Goal: Communication & Community: Connect with others

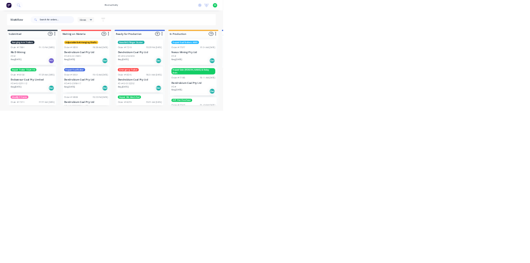
click at [140, 48] on input "text" at bounding box center [135, 47] width 82 height 17
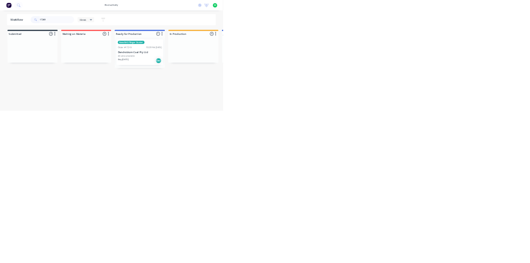
click at [312, 108] on div "Order #17249 03:30 PM [DATE]" at bounding box center [332, 111] width 104 height 7
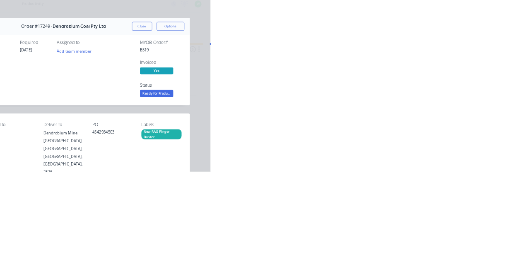
click at [110, 68] on button "Collaborate" at bounding box center [70, 72] width 79 height 21
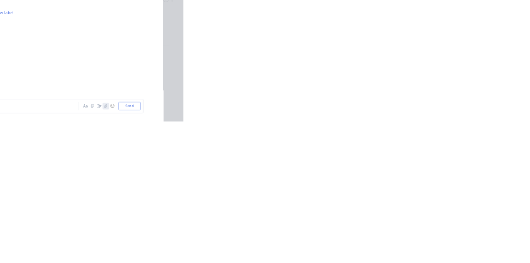
click at [405, 242] on icon "button" at bounding box center [414, 238] width 5 height 5
click at [405, 246] on button "Send" at bounding box center [449, 239] width 33 height 12
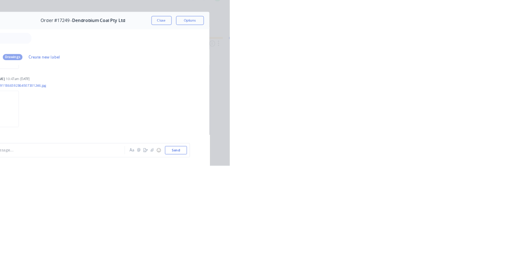
scroll to position [2329, 0]
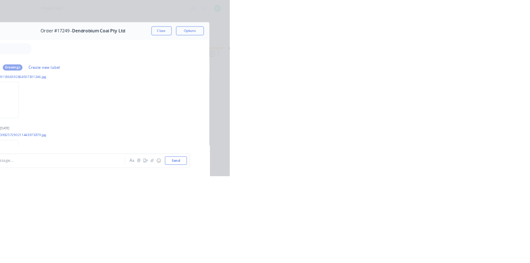
click at [405, 46] on button "Close" at bounding box center [428, 45] width 30 height 13
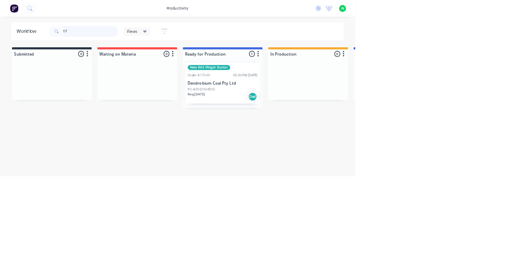
type input "1"
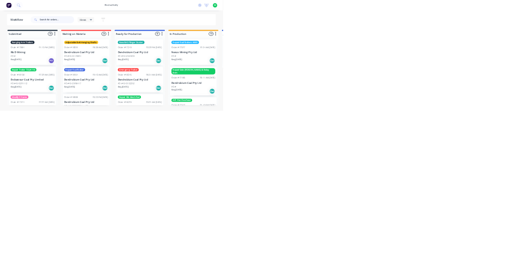
type input "B"
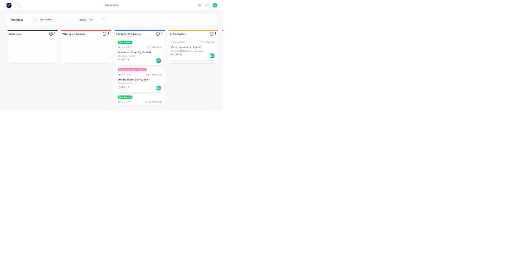
click at [405, 118] on div "Order #18835 09:21 AM [DATE] Dendrobium Coal Pty Ltd PO #4543205635 line - see …" at bounding box center [460, 119] width 111 height 50
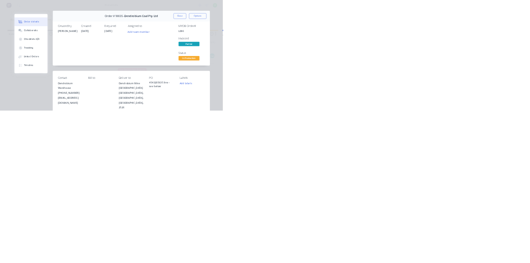
scroll to position [0, 0]
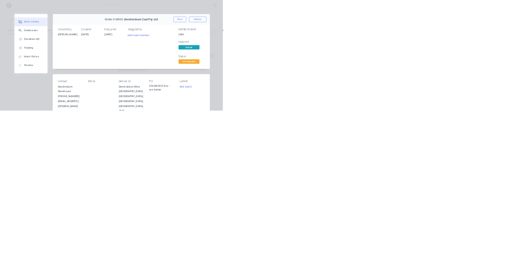
click at [405, 48] on button "Close" at bounding box center [428, 45] width 30 height 13
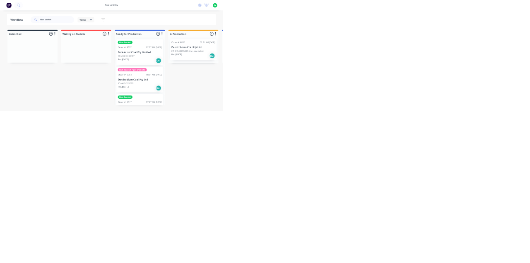
click at [327, 118] on div "Man basket Order #18652 02:32 PM [DATE] Endeavour Coal Pty Limited PO #45431974…" at bounding box center [332, 124] width 111 height 61
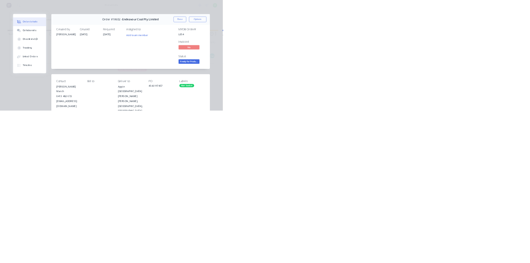
click at [405, 46] on button "Close" at bounding box center [428, 45] width 30 height 13
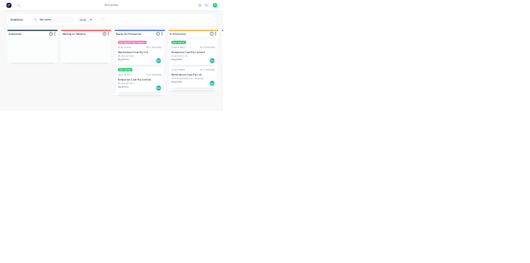
click at [405, 125] on p "Endeavour Coal Pty Limited" at bounding box center [460, 124] width 104 height 7
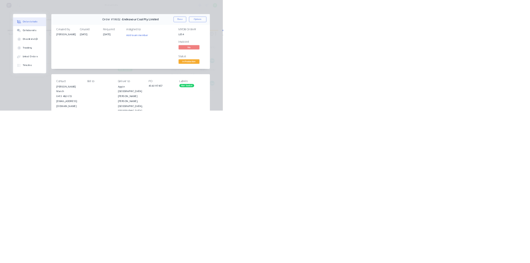
click at [87, 72] on div "Collaborate" at bounding box center [70, 72] width 33 height 7
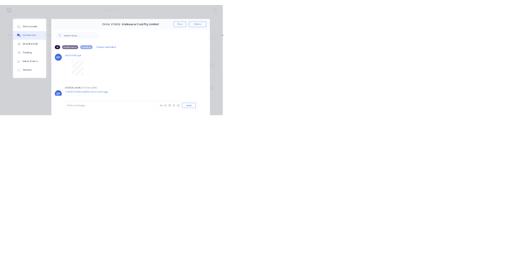
scroll to position [329, 0]
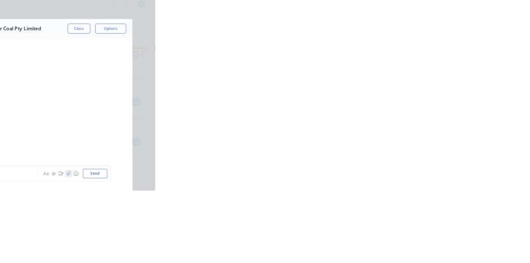
click at [405, 242] on icon "button" at bounding box center [414, 238] width 5 height 5
click at [405, 242] on icon "button" at bounding box center [413, 239] width 5 height 6
click at [405, 244] on button "☺" at bounding box center [424, 239] width 10 height 10
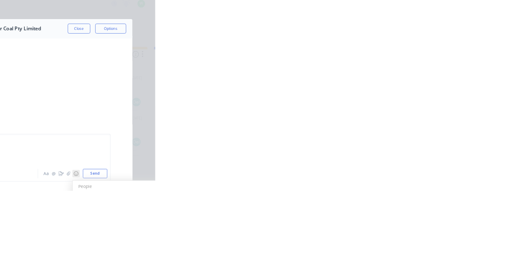
click at [405, 244] on button "☺" at bounding box center [424, 239] width 10 height 10
click at [405, 242] on icon "button" at bounding box center [414, 238] width 5 height 5
click at [405, 242] on icon "button" at bounding box center [413, 239] width 5 height 6
click at [405, 244] on button "☺" at bounding box center [424, 239] width 10 height 10
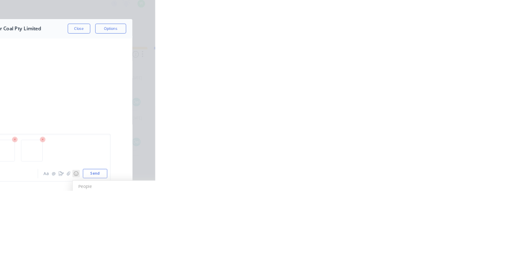
click at [405, 244] on button "☺" at bounding box center [424, 239] width 10 height 10
click at [405, 242] on icon "button" at bounding box center [413, 239] width 5 height 6
click at [405, 246] on button "Send" at bounding box center [449, 239] width 33 height 12
click at [405, 48] on button "Close" at bounding box center [428, 45] width 30 height 13
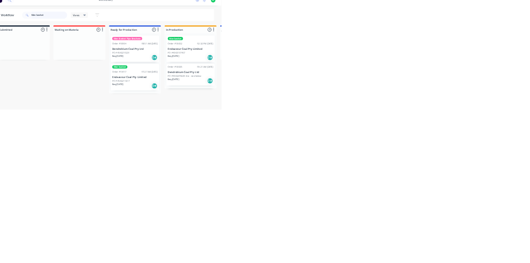
click at [136, 46] on input "Man basket" at bounding box center [135, 47] width 82 height 17
type input "M"
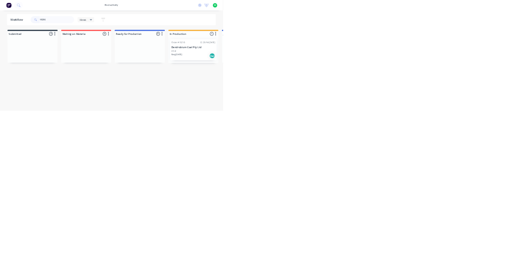
click at [405, 116] on p "Dendrobium Coal Pty Ltd" at bounding box center [460, 112] width 104 height 7
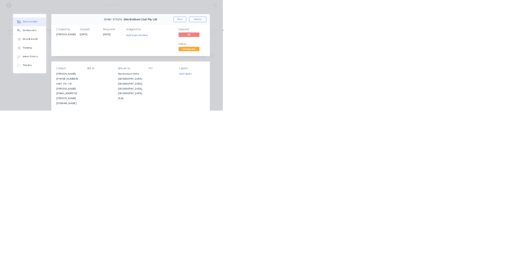
click at [87, 73] on div "Collaborate" at bounding box center [70, 72] width 33 height 7
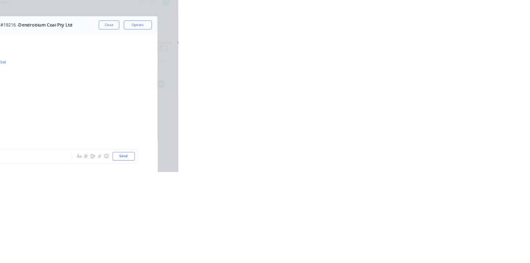
scroll to position [1852, 0]
click at [405, 51] on button "Close" at bounding box center [428, 45] width 30 height 13
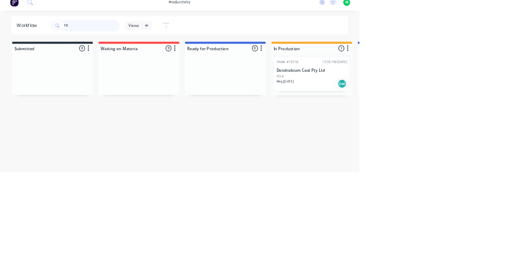
type input "1"
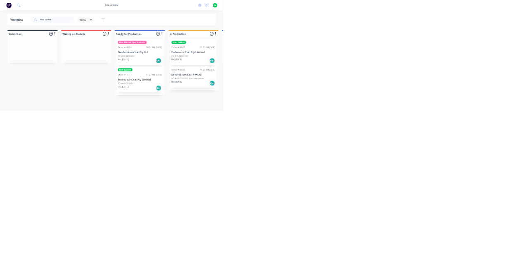
click at [405, 119] on div "Man basket Order #18652 02:32 PM [DATE] Endeavour Coal Pty Limited PO #45431974…" at bounding box center [460, 124] width 111 height 61
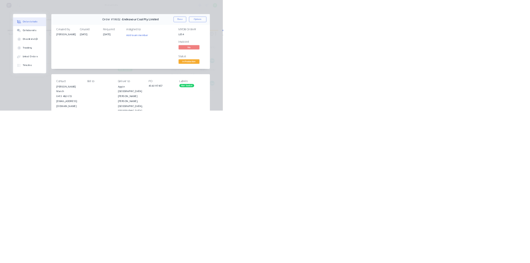
click at [87, 75] on div "Collaborate" at bounding box center [70, 72] width 33 height 7
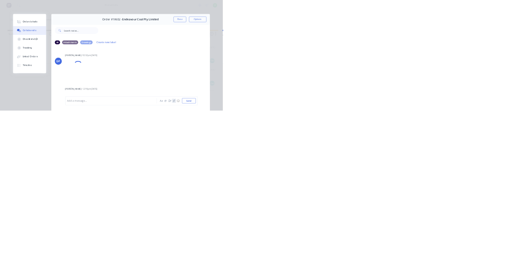
click at [405, 242] on icon "button" at bounding box center [413, 239] width 5 height 6
click at [405, 242] on icon "button" at bounding box center [414, 238] width 5 height 5
click at [405, 246] on button "Send" at bounding box center [449, 239] width 33 height 12
click at [405, 46] on button "Close" at bounding box center [428, 45] width 30 height 13
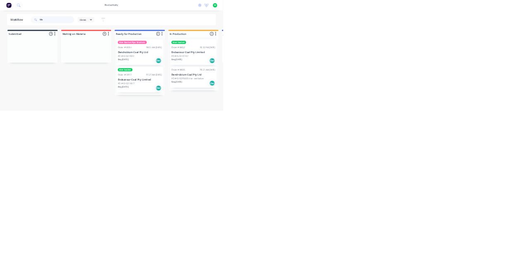
type input "M"
click at [405, 132] on div "PO #" at bounding box center [460, 133] width 104 height 7
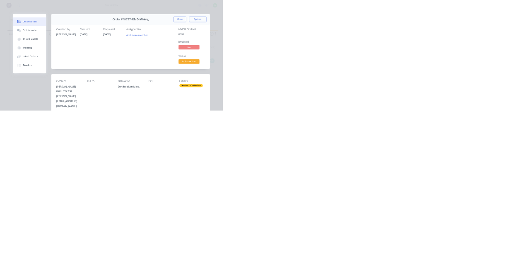
click at [87, 72] on div "Collaborate" at bounding box center [70, 72] width 33 height 7
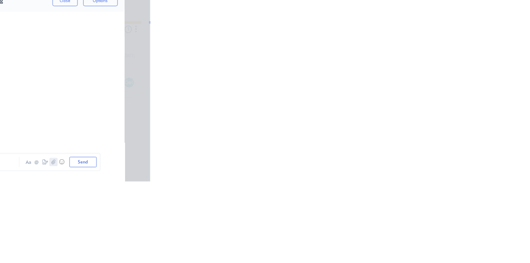
click at [405, 242] on icon "button" at bounding box center [413, 239] width 5 height 6
click at [405, 246] on button "Send" at bounding box center [449, 239] width 33 height 12
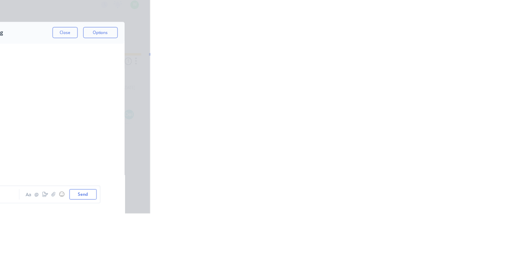
click at [405, 48] on button "Close" at bounding box center [428, 45] width 30 height 13
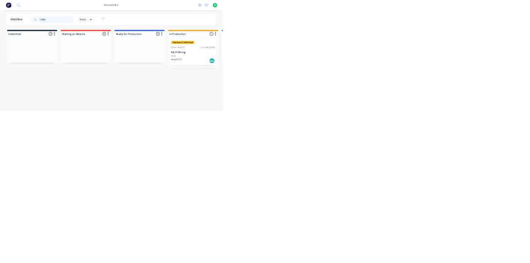
click at [123, 46] on input "Coffin" at bounding box center [135, 47] width 82 height 17
type input "C"
